Goal: Task Accomplishment & Management: Use online tool/utility

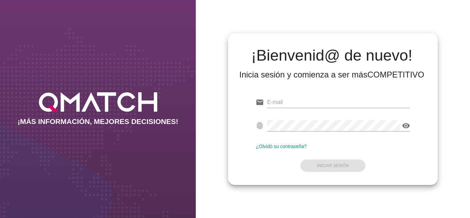
type input "[EMAIL_ADDRESS][DOMAIN_NAME]"
click at [265, 159] on form "email [EMAIL_ADDRESS][DOMAIN_NAME] fingerprint visibility ¿Olvidó su contraseña…" at bounding box center [333, 133] width 154 height 81
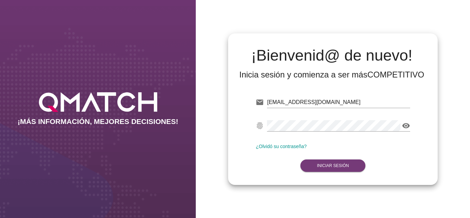
click at [330, 161] on button "Iniciar Sesión" at bounding box center [332, 165] width 65 height 12
click at [316, 164] on button "Iniciar Sesión" at bounding box center [332, 165] width 65 height 12
click at [334, 165] on strong "Iniciar Sesión" at bounding box center [333, 165] width 32 height 5
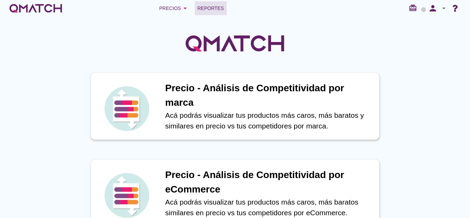
click at [210, 12] on span "Reportes" at bounding box center [211, 8] width 26 height 8
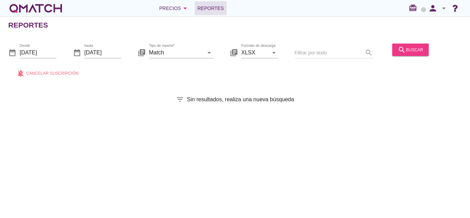
click at [409, 49] on div "search buscar" at bounding box center [410, 49] width 25 height 8
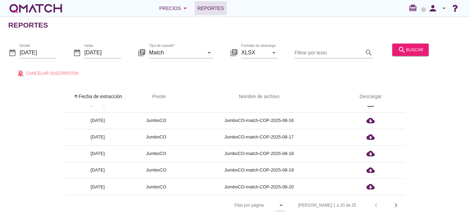
scroll to position [2, 0]
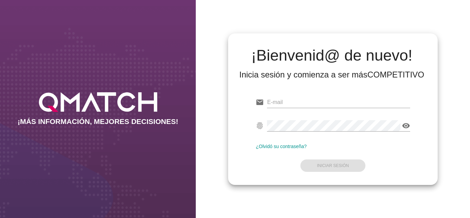
type input "[EMAIL_ADDRESS][DOMAIN_NAME]"
click at [295, 163] on form "email [EMAIL_ADDRESS][DOMAIN_NAME] fingerprint visibility ¿Olvidó su contraseña…" at bounding box center [333, 133] width 154 height 81
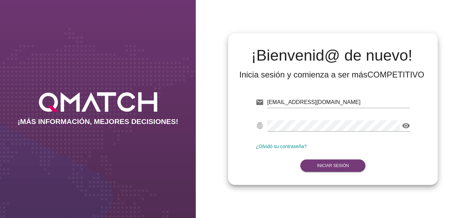
click at [337, 164] on strong "Iniciar Sesión" at bounding box center [333, 165] width 32 height 5
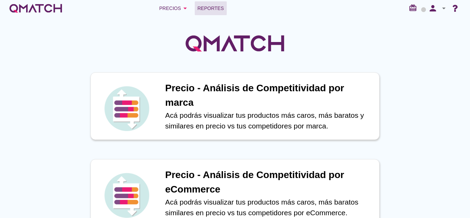
click at [225, 11] on link "Reportes" at bounding box center [211, 8] width 32 height 14
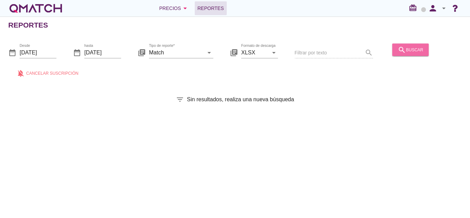
click at [413, 46] on div "search buscar" at bounding box center [410, 49] width 25 height 8
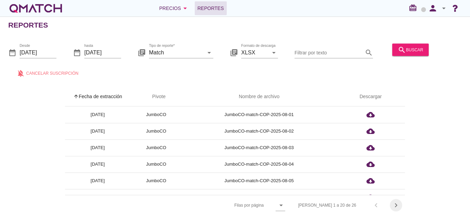
click at [401, 202] on button "chevron_right" at bounding box center [396, 205] width 12 height 12
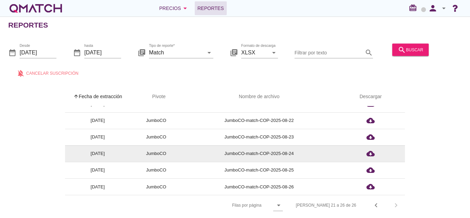
scroll to position [2, 0]
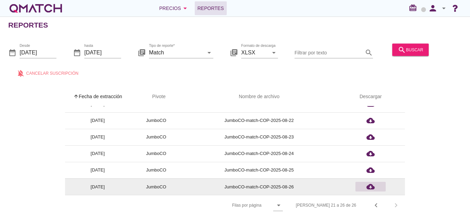
click at [373, 184] on icon "cloud_download" at bounding box center [370, 186] width 8 height 8
